Goal: Transaction & Acquisition: Purchase product/service

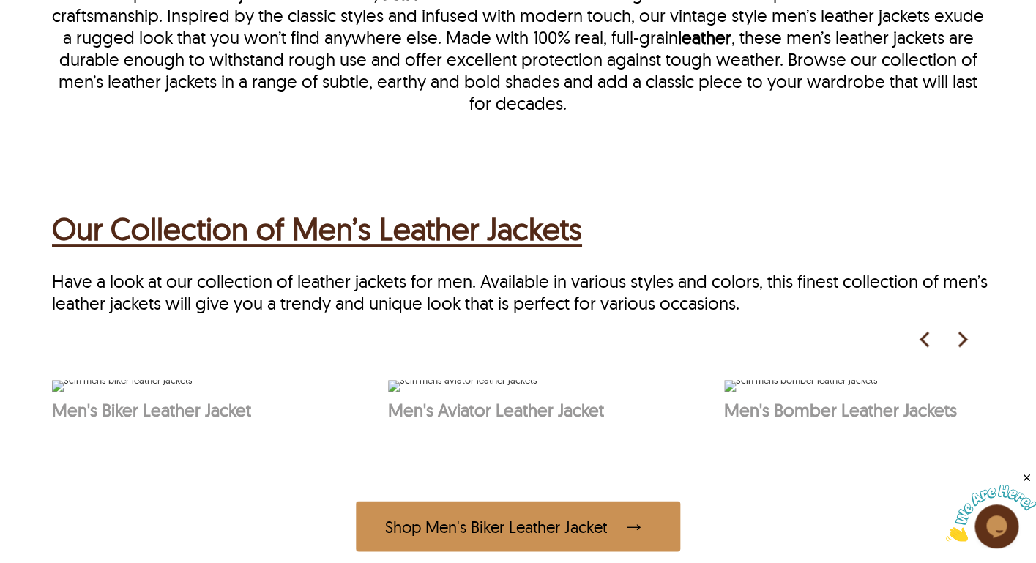
scroll to position [588, 0]
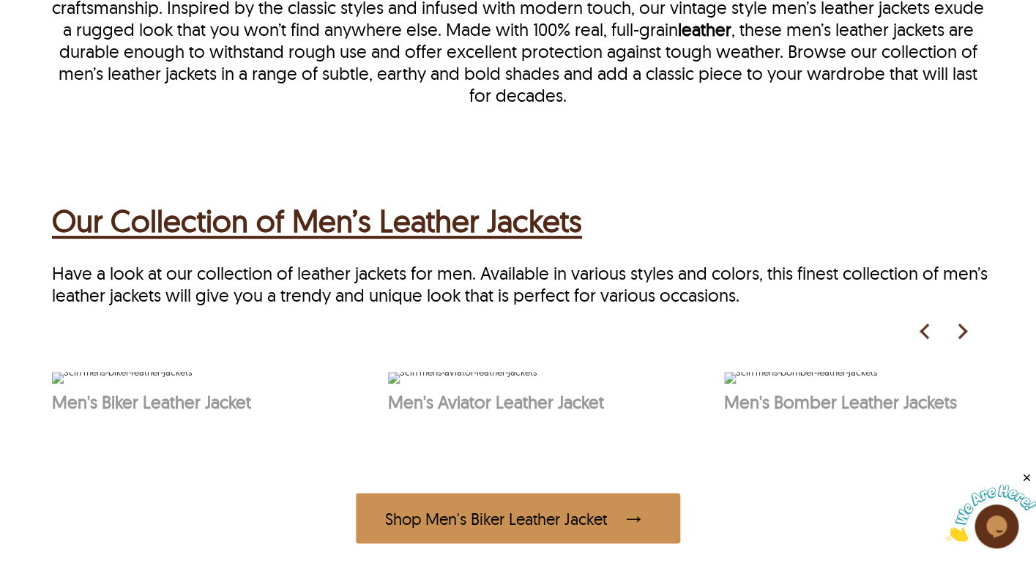
click at [266, 223] on h2 "Our Collection of Men’s Leather Jackets" at bounding box center [317, 221] width 530 height 46
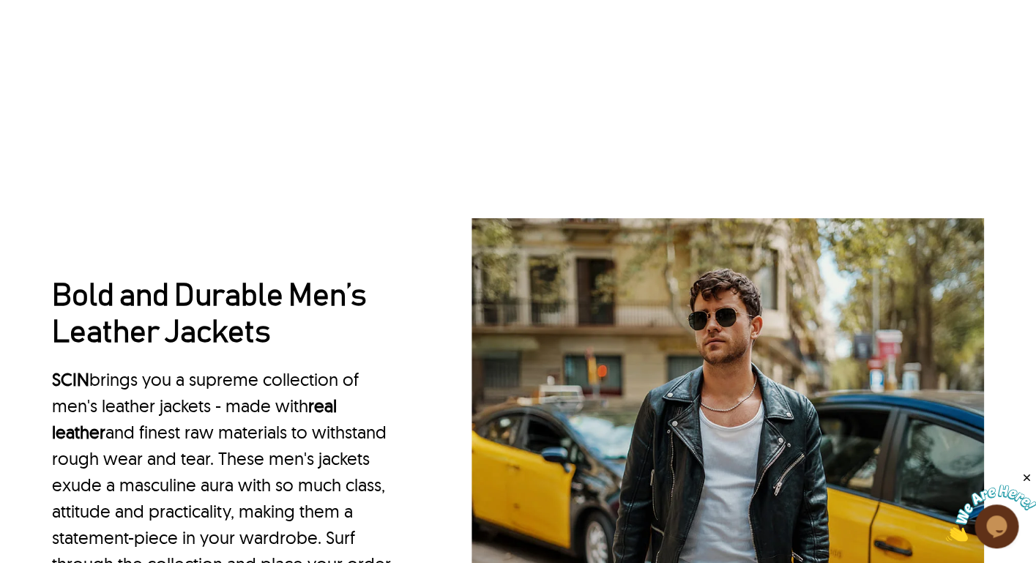
scroll to position [1334, 0]
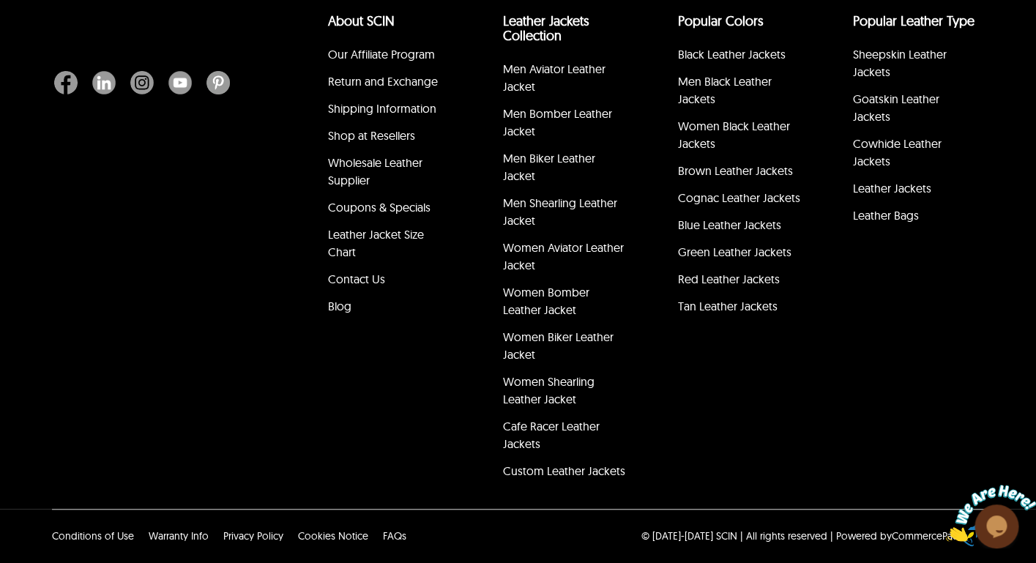
select select "********"
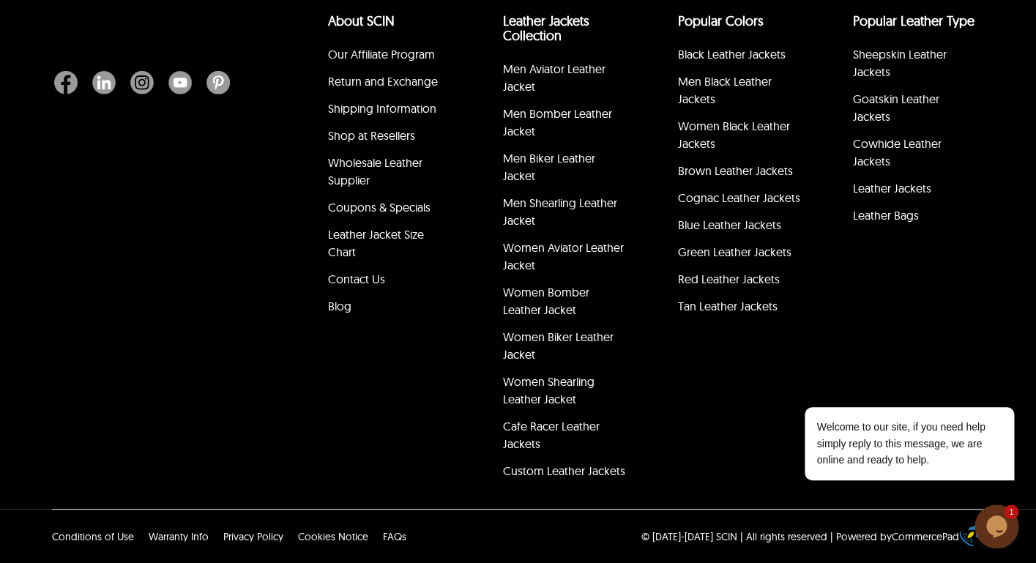
scroll to position [3832, 0]
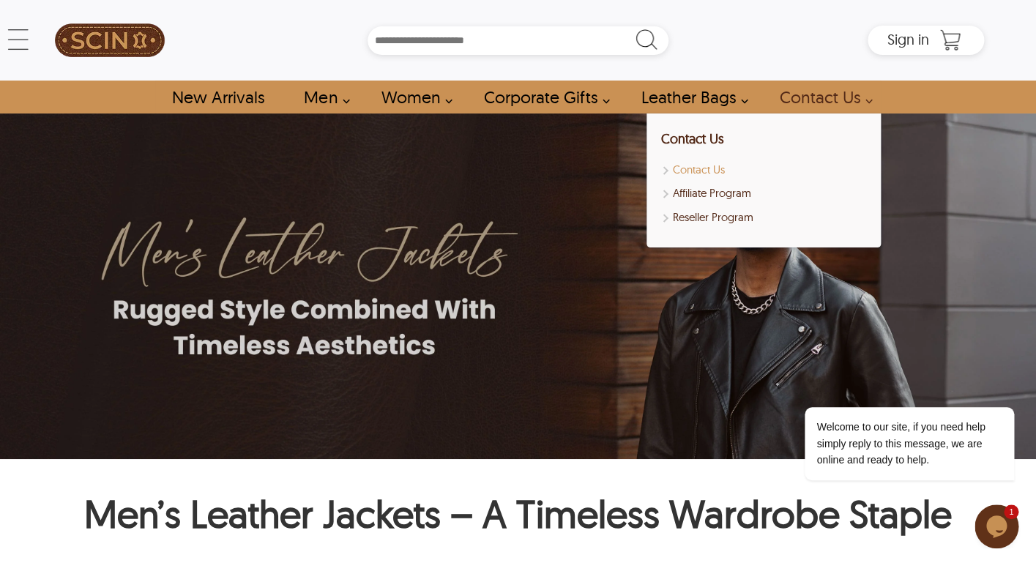
click at [705, 171] on link "Contact Us" at bounding box center [763, 170] width 205 height 17
